Goal: Task Accomplishment & Management: Use online tool/utility

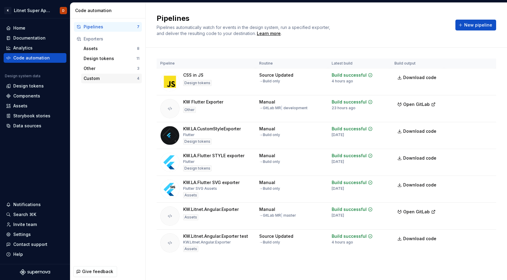
click at [95, 76] on div "Custom" at bounding box center [110, 78] width 53 height 6
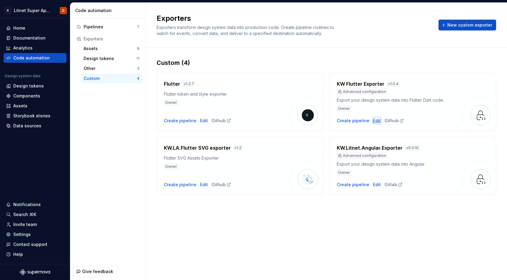
click at [373, 121] on div "Edit" at bounding box center [377, 121] width 8 height 6
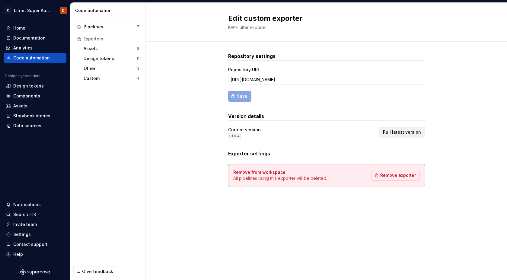
click at [403, 131] on span "Pull latest version" at bounding box center [402, 132] width 38 height 6
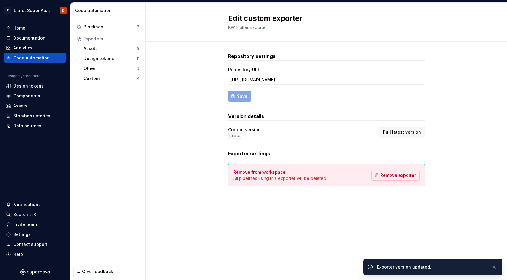
click at [186, 160] on div "Repository settings Repository URL https://github.com/KilgoreT/supernova_flutte…" at bounding box center [326, 126] width 361 height 168
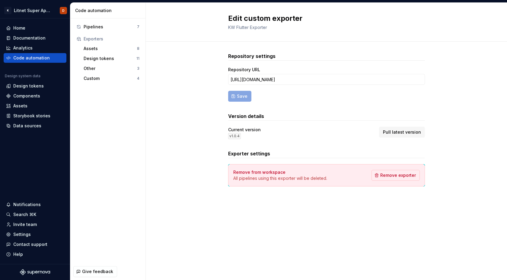
click at [173, 97] on div "Repository settings Repository URL https://github.com/KilgoreT/supernova_flutte…" at bounding box center [326, 126] width 361 height 168
click at [405, 135] on button "Pull latest version" at bounding box center [402, 132] width 46 height 11
click at [405, 132] on span "Pull latest version" at bounding box center [402, 132] width 38 height 6
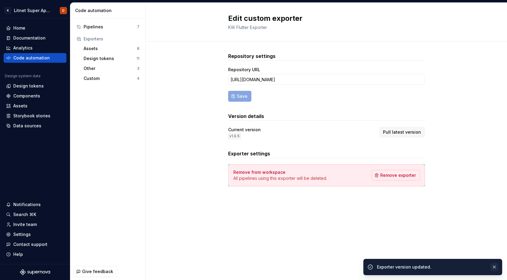
click at [494, 268] on button "button" at bounding box center [494, 267] width 8 height 8
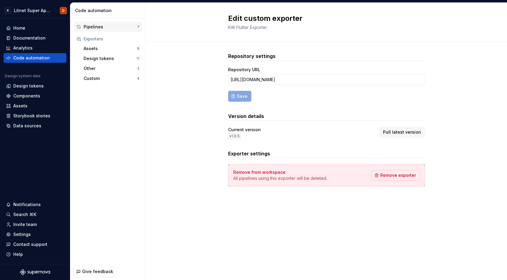
click at [88, 26] on div "Pipelines" at bounding box center [110, 27] width 53 height 6
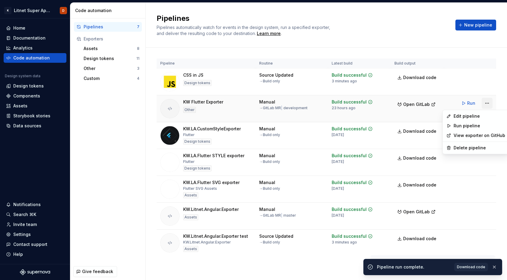
click at [488, 102] on html "K Litnet Super App 2.0. D Home Documentation Analytics Code automation Design s…" at bounding box center [253, 140] width 507 height 280
click at [471, 117] on div "Edit pipeline" at bounding box center [479, 116] width 52 height 6
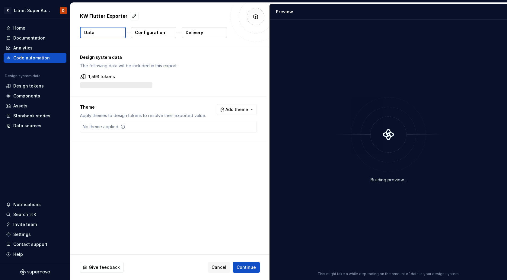
click at [157, 35] on p "Configuration" at bounding box center [150, 33] width 30 height 6
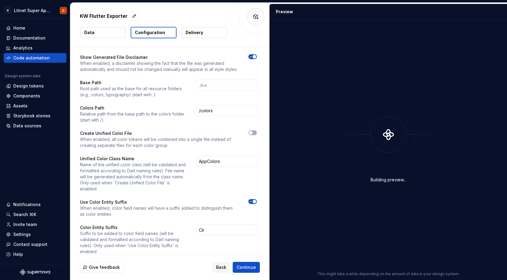
click at [161, 34] on p "Configuration" at bounding box center [150, 33] width 30 height 6
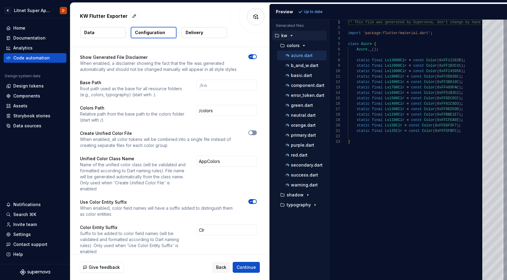
click at [252, 133] on span "button" at bounding box center [251, 133] width 4 height 4
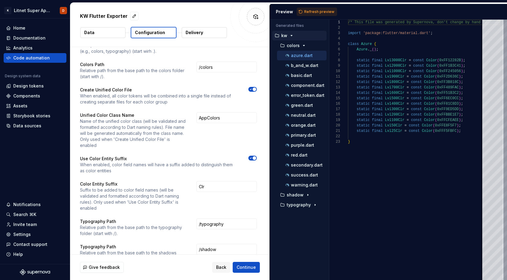
scroll to position [45, 0]
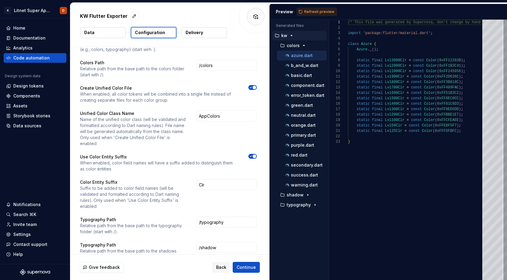
click at [252, 156] on icon "button" at bounding box center [251, 156] width 2 height 1
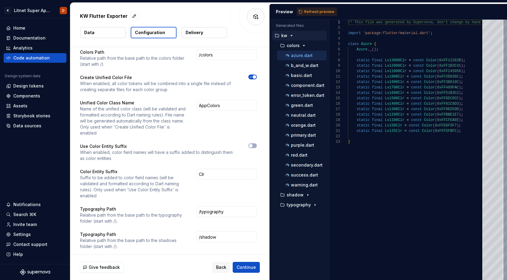
scroll to position [86, 0]
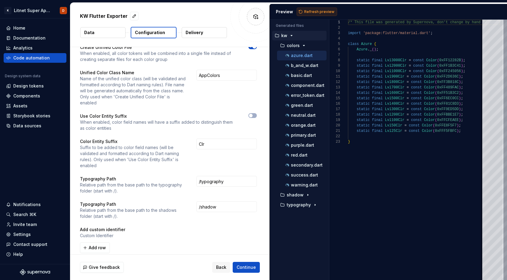
click at [326, 13] on span "Refresh preview" at bounding box center [319, 11] width 30 height 5
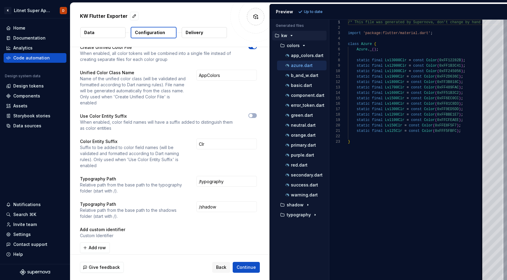
scroll to position [54, 0]
click at [306, 56] on p "app_colors.dart" at bounding box center [307, 55] width 33 height 5
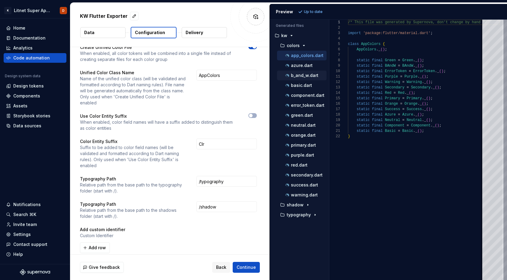
click at [303, 75] on p "b_and_w.dart" at bounding box center [304, 75] width 27 height 5
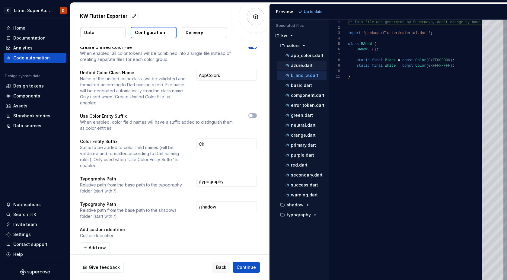
click at [302, 67] on p "azure.dart" at bounding box center [302, 65] width 22 height 5
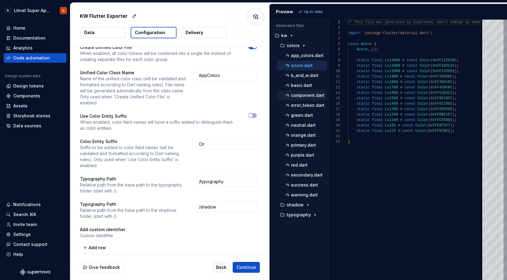
click at [303, 94] on p "component.dart" at bounding box center [307, 95] width 33 height 5
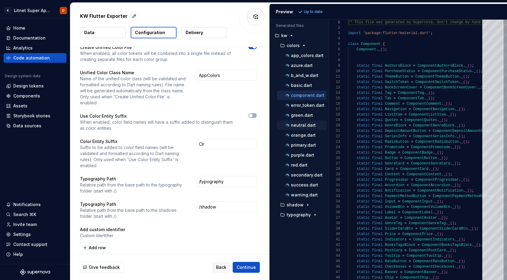
click at [306, 122] on div "neutral.dart" at bounding box center [305, 125] width 42 height 6
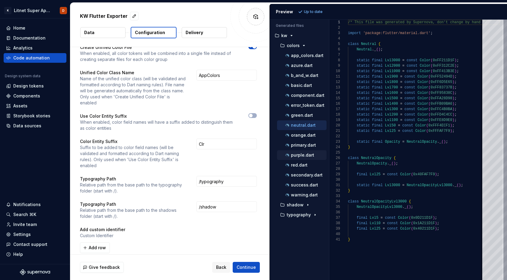
click at [300, 151] on div "purple.dart" at bounding box center [301, 155] width 49 height 10
click at [300, 144] on p "primary.dart" at bounding box center [303, 145] width 25 height 5
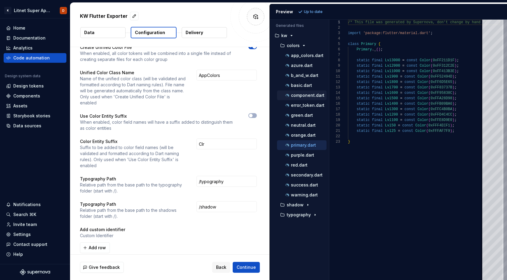
click at [304, 96] on p "component.dart" at bounding box center [307, 95] width 33 height 5
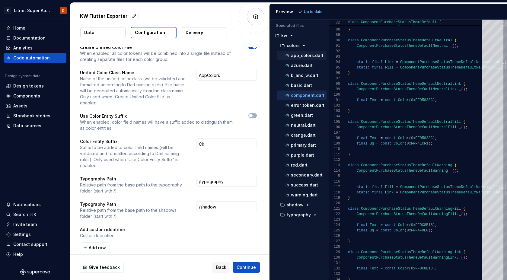
click at [311, 56] on p "app_colors.dart" at bounding box center [307, 55] width 33 height 5
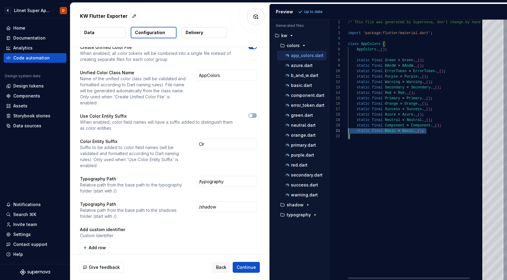
scroll to position [0, 0]
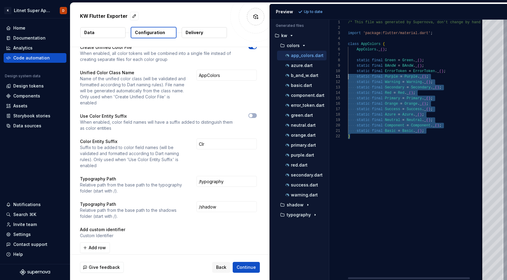
type textarea "**********"
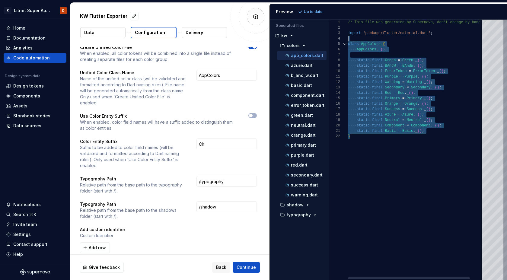
drag, startPoint x: 355, startPoint y: 139, endPoint x: 342, endPoint y: 40, distance: 99.3
click at [348, 39] on div "/* This file was generated by Supernova, don't cha nge by hand */ import 'packa…" at bounding box center [424, 150] width 152 height 260
